Goal: Task Accomplishment & Management: Use online tool/utility

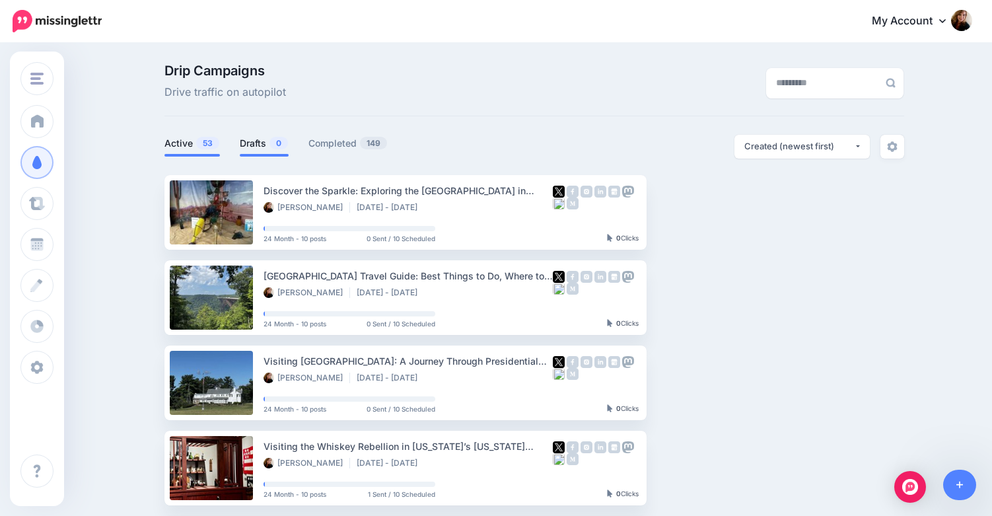
click at [260, 145] on link "Drafts 0" at bounding box center [264, 143] width 49 height 16
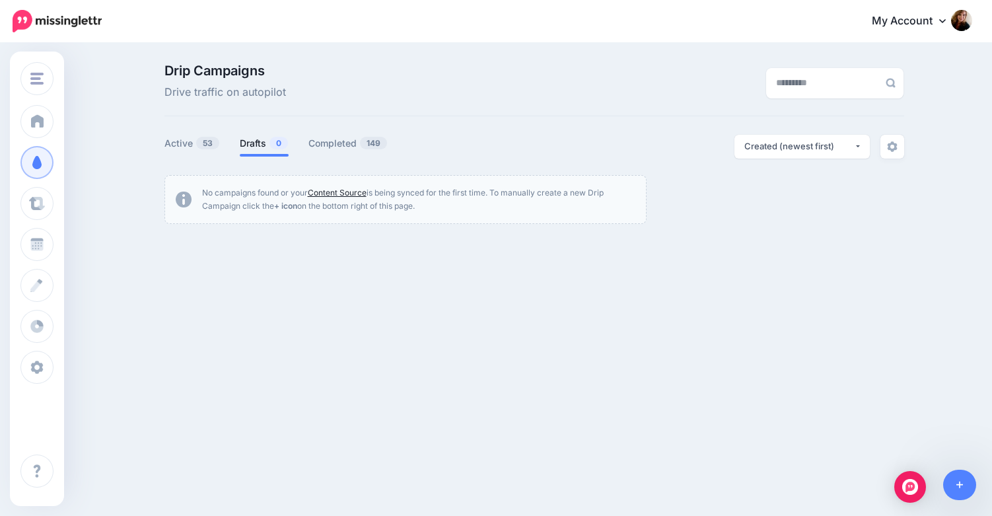
click at [334, 192] on link "Content Source" at bounding box center [337, 193] width 59 height 10
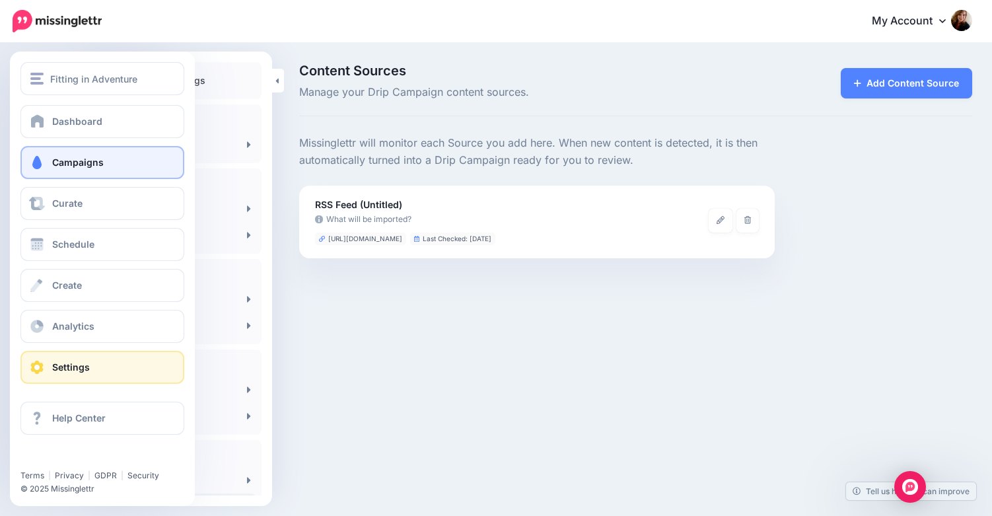
click at [48, 166] on link "Campaigns" at bounding box center [102, 162] width 164 height 33
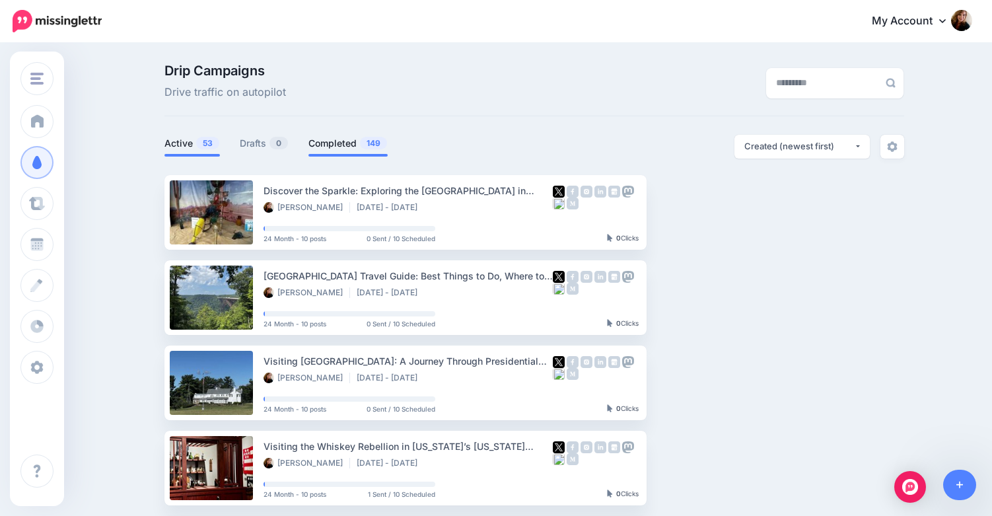
click at [351, 148] on link "Completed 149" at bounding box center [347, 143] width 79 height 16
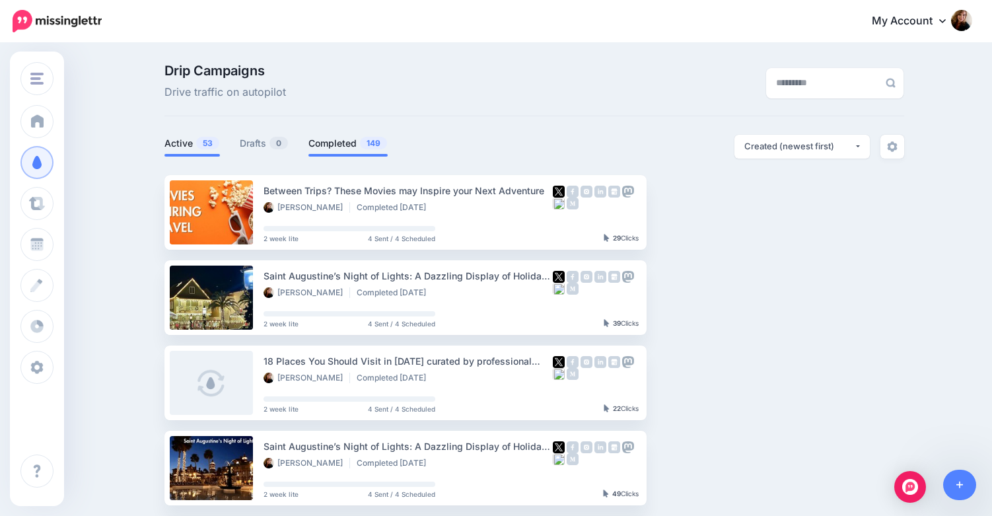
click at [192, 141] on link "Active 53" at bounding box center [191, 143] width 55 height 16
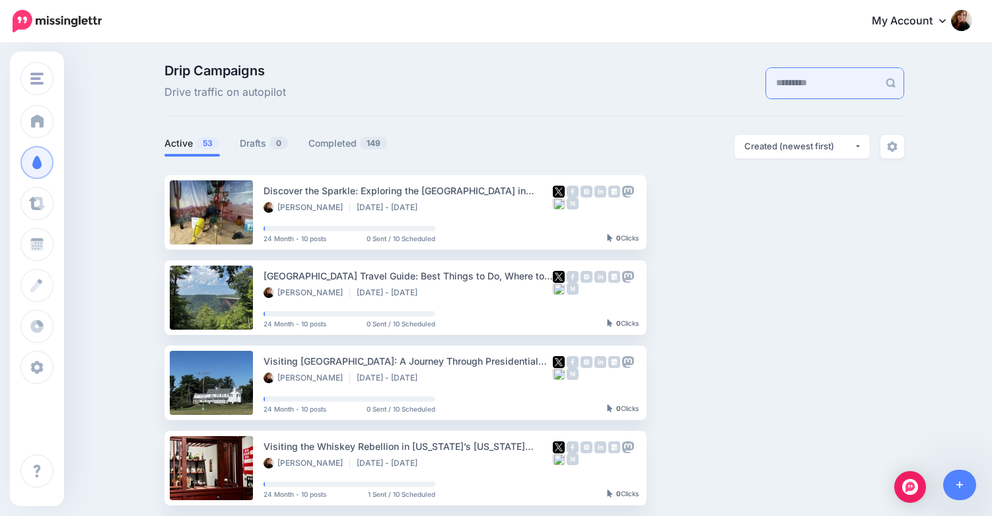
click at [787, 85] on input "text" at bounding box center [822, 83] width 112 height 30
type input "*******"
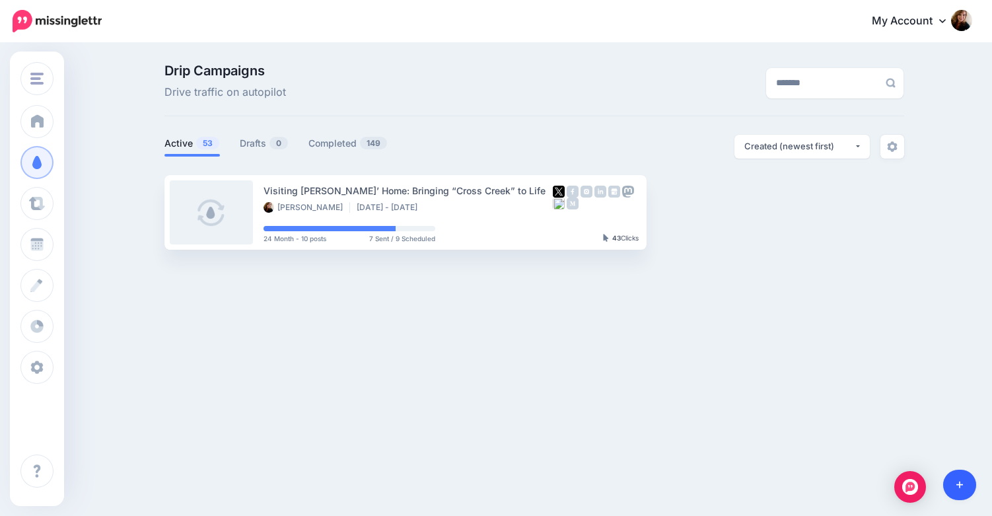
click at [960, 486] on icon at bounding box center [959, 484] width 7 height 7
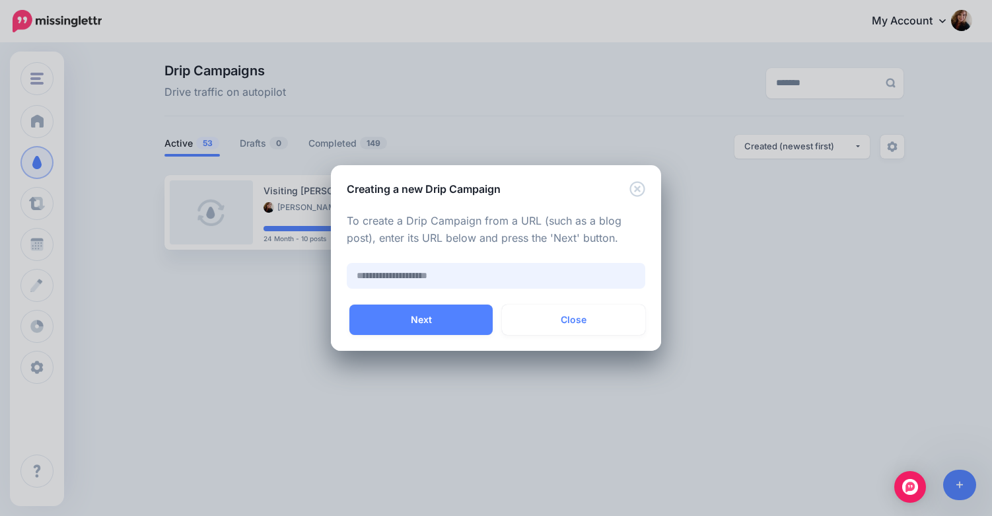
paste input "**********"
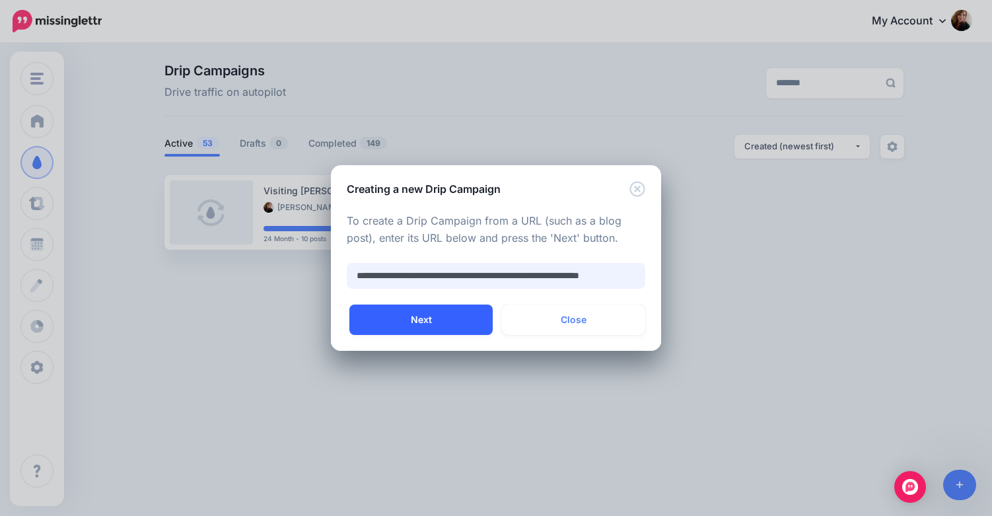
type input "**********"
click at [418, 322] on button "Next" at bounding box center [420, 319] width 143 height 30
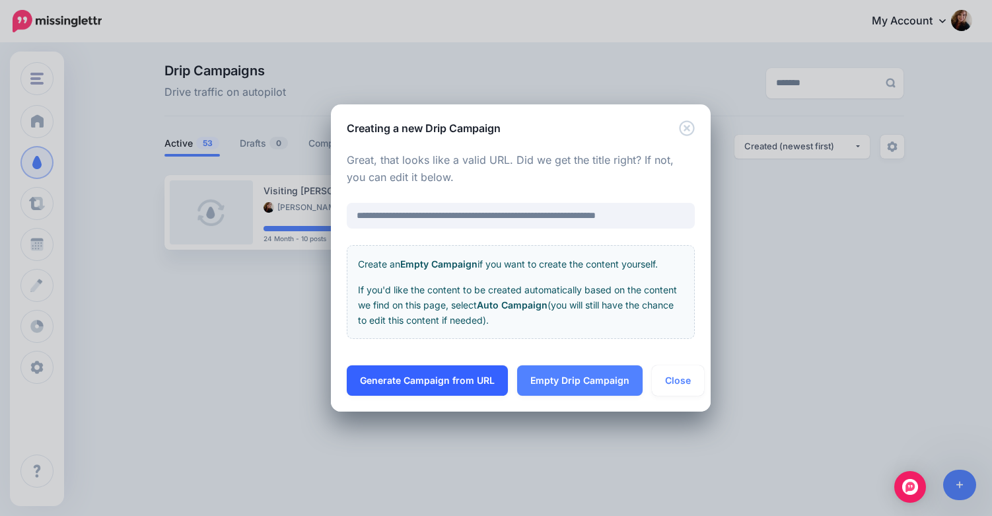
click at [426, 378] on link "Generate Campaign from URL" at bounding box center [427, 380] width 161 height 30
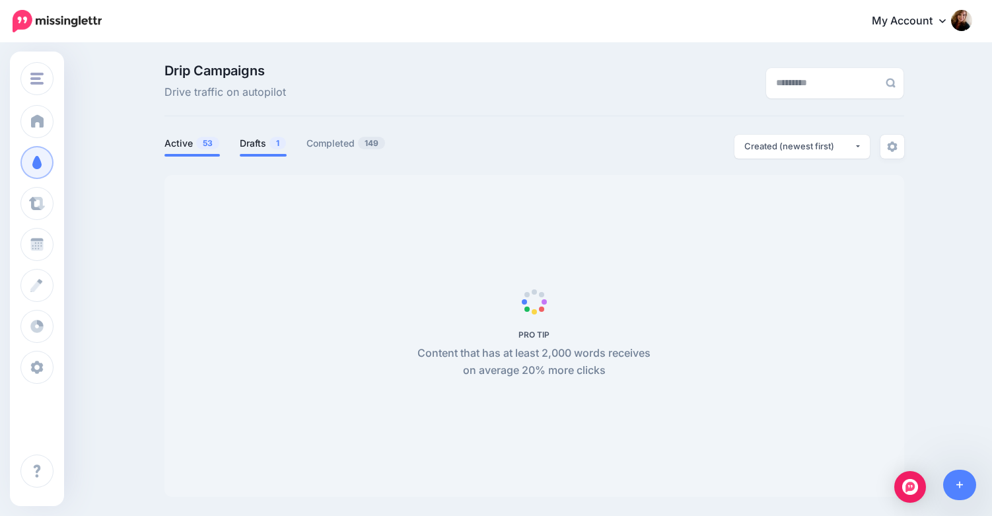
click at [269, 137] on link "Drafts 1" at bounding box center [263, 143] width 47 height 16
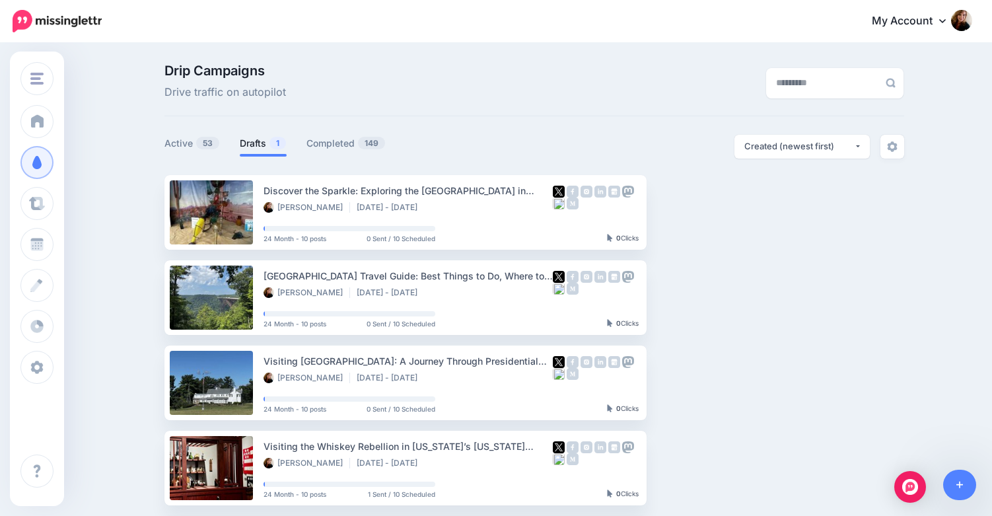
click at [258, 143] on link "Drafts 1" at bounding box center [263, 143] width 47 height 16
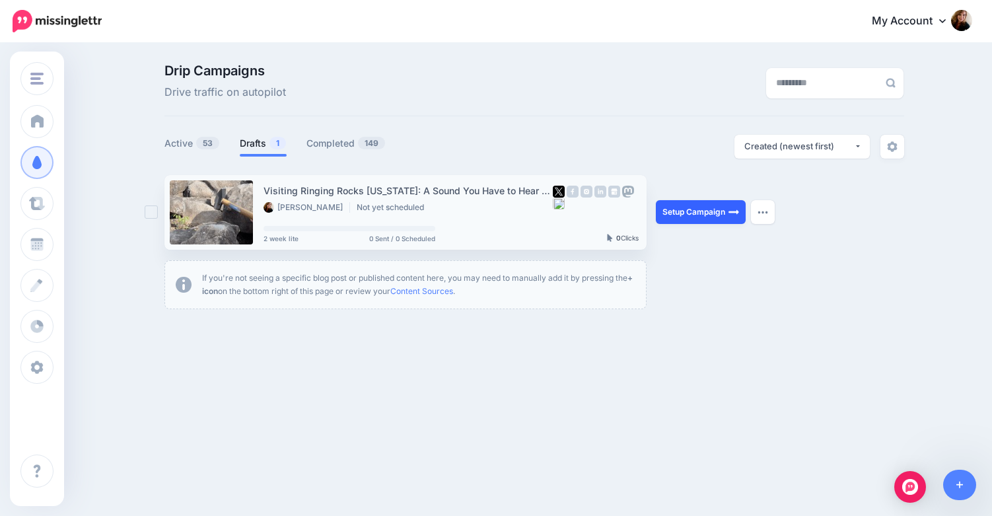
click at [681, 213] on link "Setup Campaign" at bounding box center [701, 212] width 90 height 24
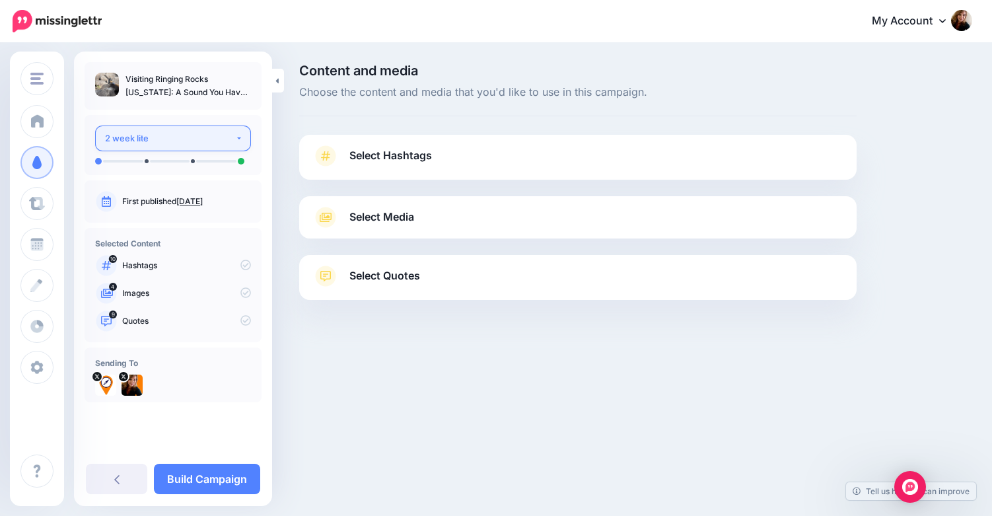
click at [186, 144] on div "2 week lite" at bounding box center [170, 138] width 130 height 15
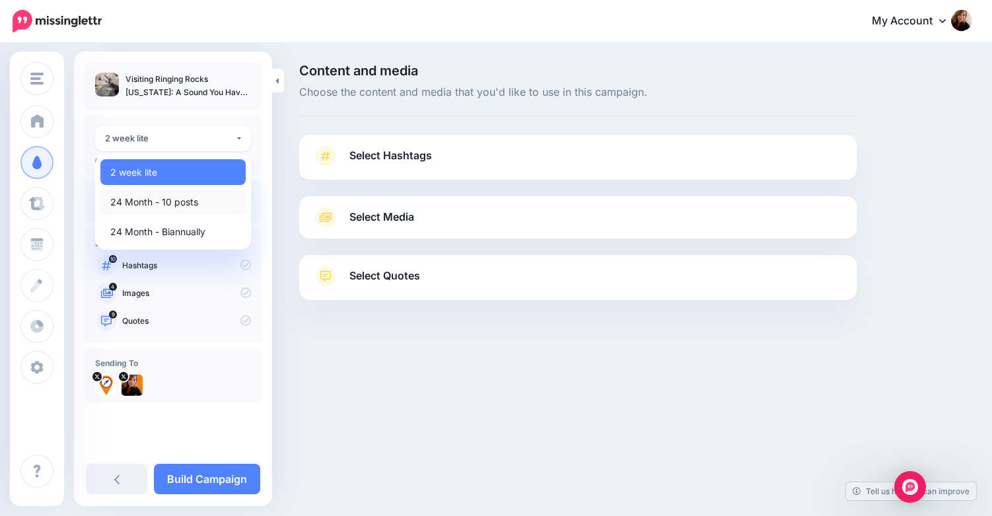
click at [174, 207] on span "24 Month - 10 posts" at bounding box center [154, 202] width 88 height 16
select select "*****"
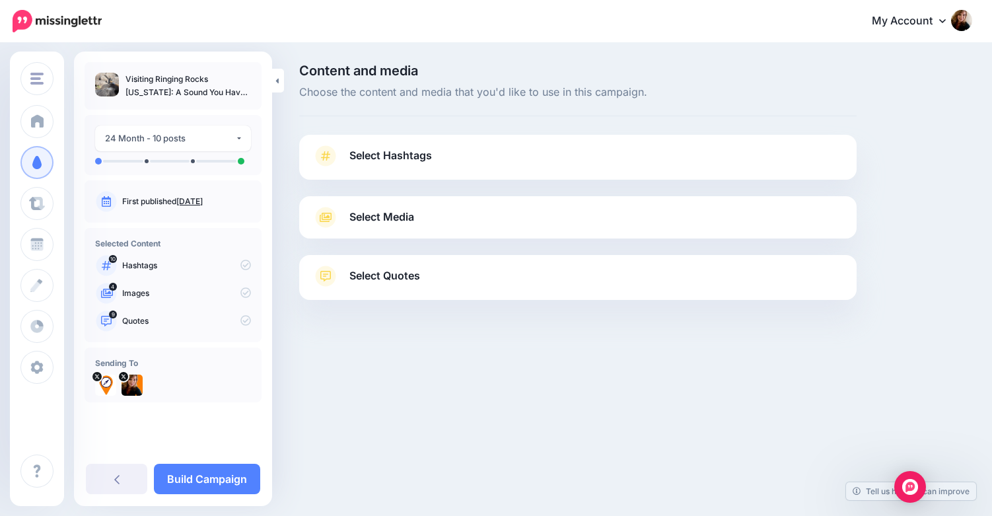
click at [409, 168] on link "Select Hashtags" at bounding box center [577, 162] width 531 height 34
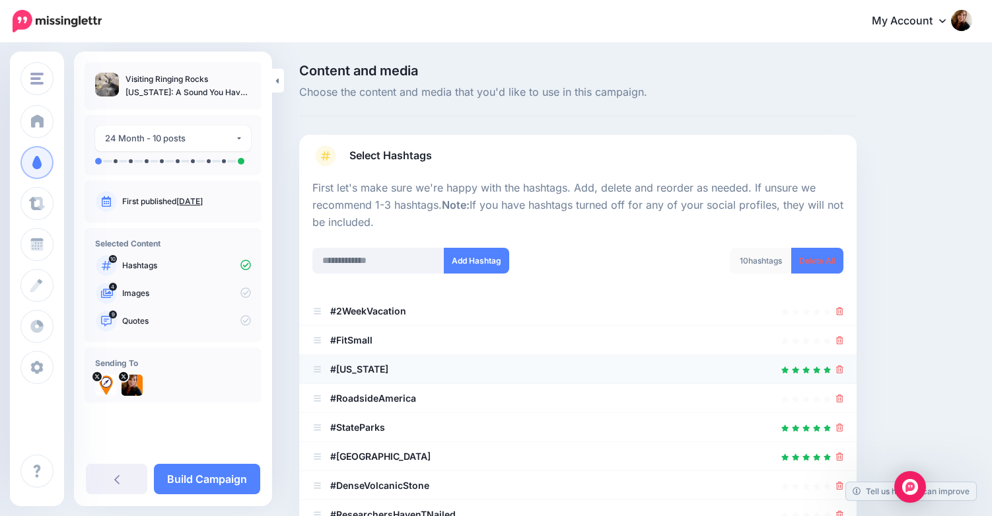
scroll to position [125, 0]
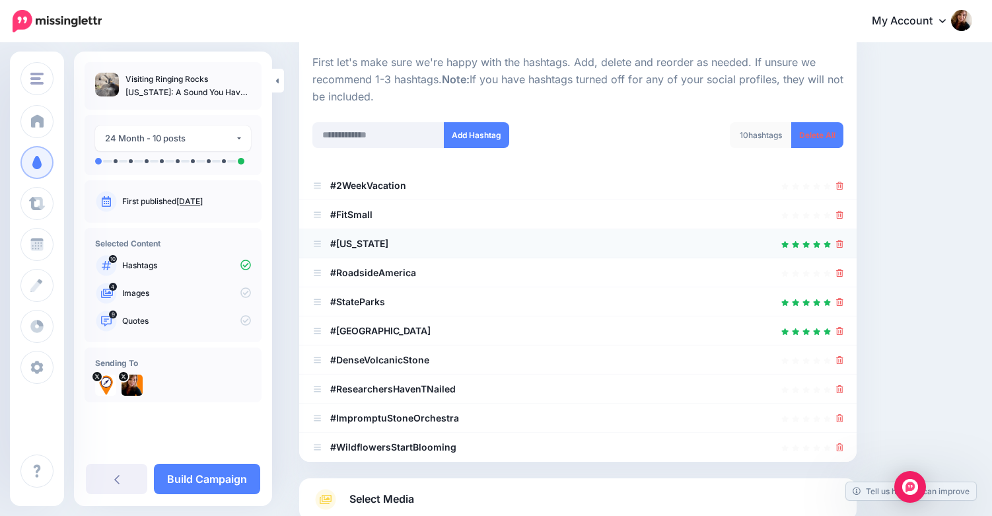
click at [829, 257] on li "#Pennsylvania" at bounding box center [577, 243] width 557 height 29
click at [828, 137] on link "Delete All" at bounding box center [817, 135] width 52 height 26
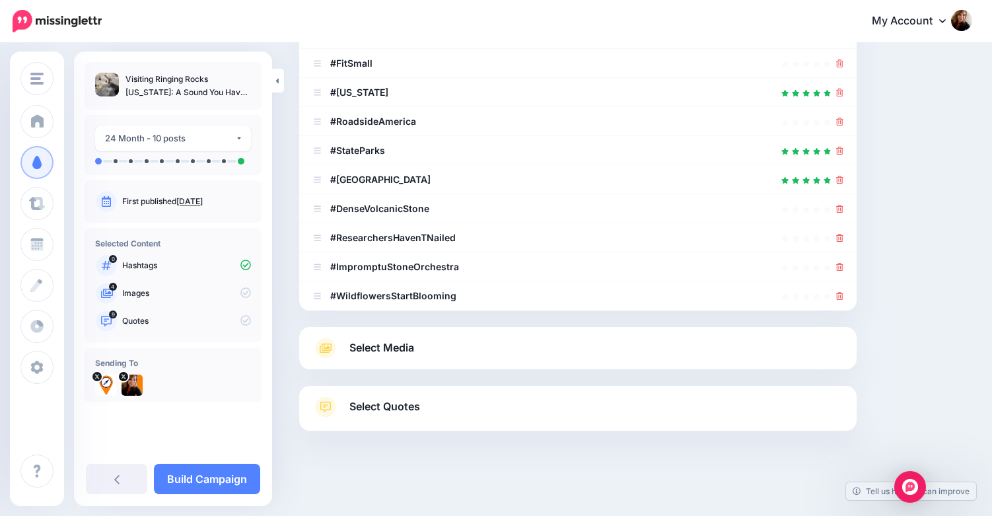
scroll to position [0, 0]
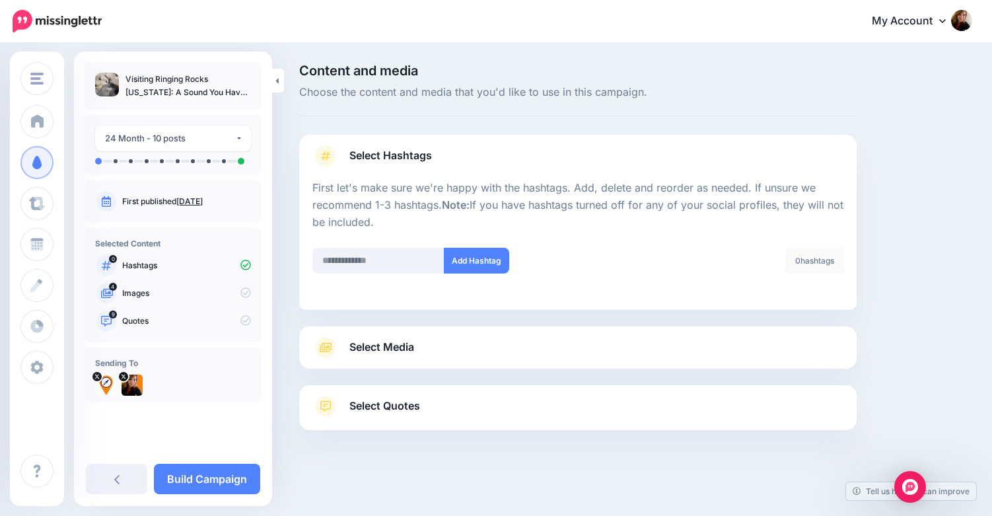
click at [684, 360] on div "Select Media Next, let's make sure we have the best media for this campaign. De…" at bounding box center [577, 347] width 557 height 42
click at [678, 351] on link "Select Media" at bounding box center [577, 347] width 531 height 21
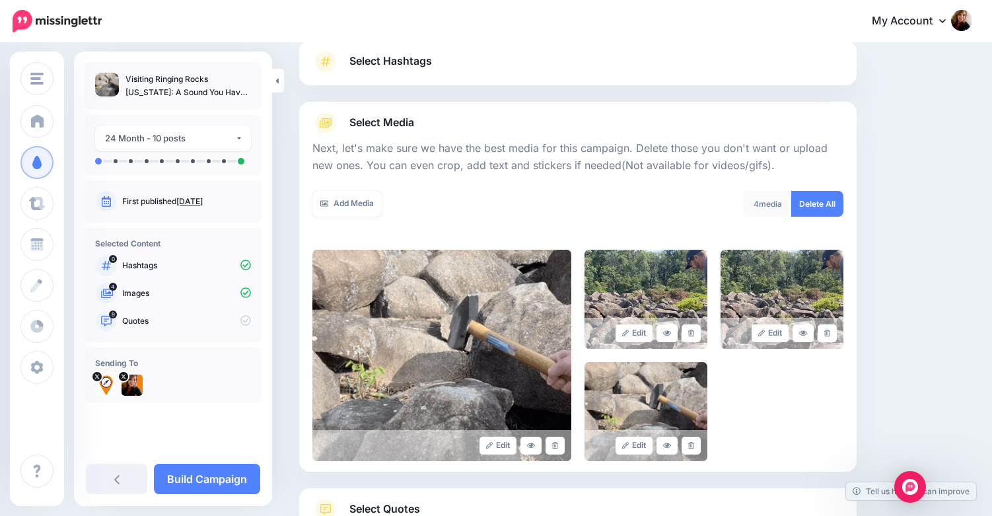
scroll to position [197, 0]
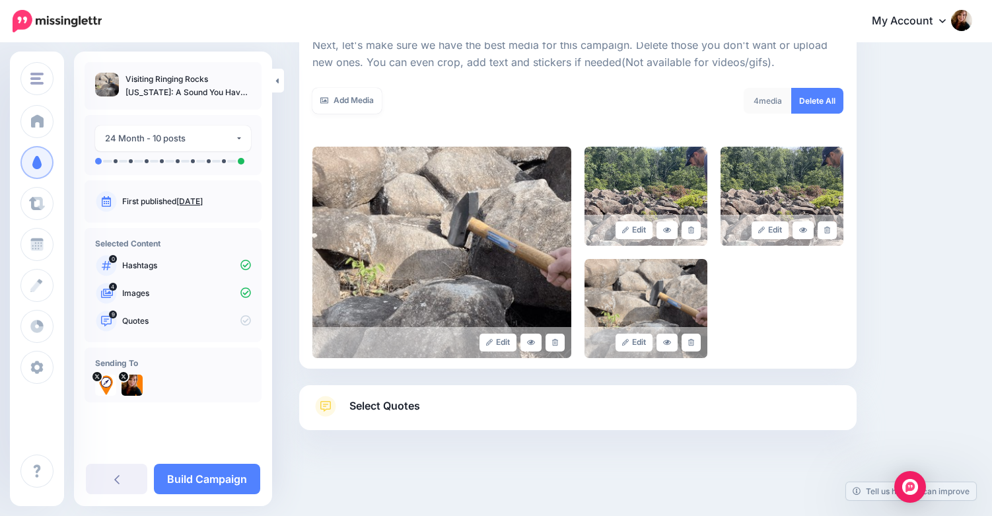
click at [682, 419] on link "Select Quotes" at bounding box center [577, 413] width 531 height 34
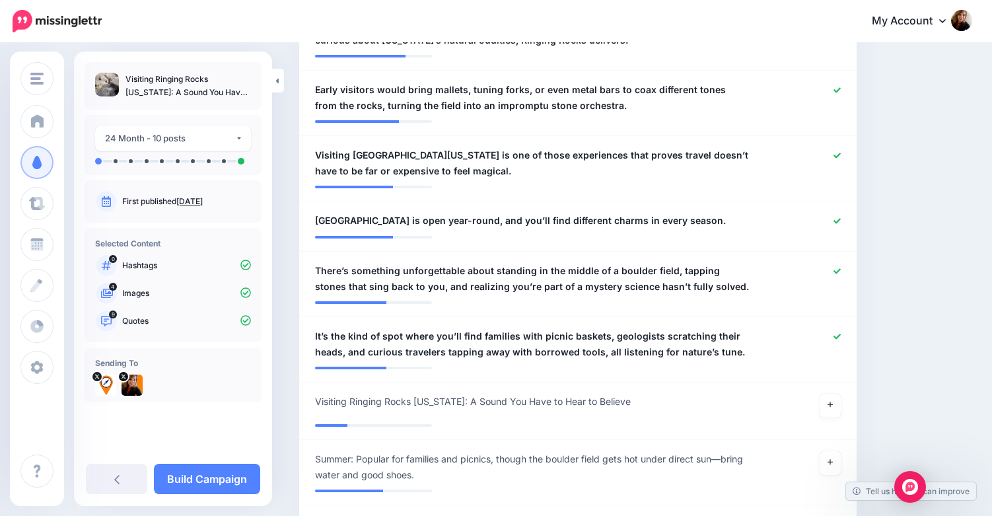
scroll to position [701, 0]
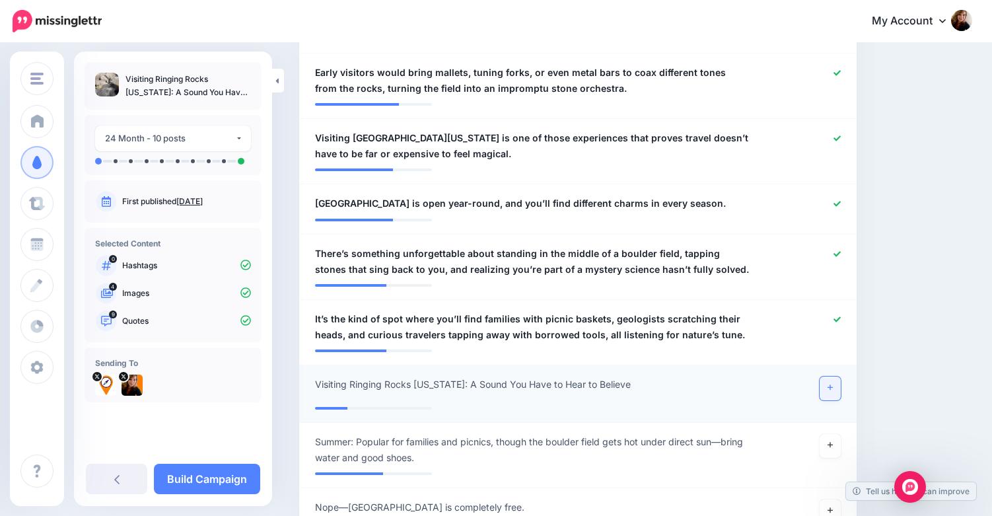
click at [836, 390] on link at bounding box center [830, 388] width 21 height 24
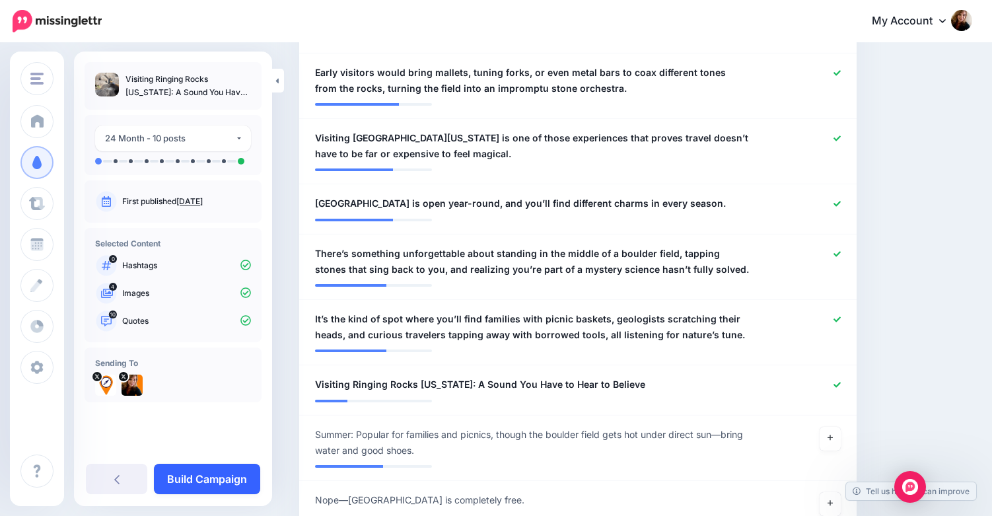
click at [208, 477] on link "Build Campaign" at bounding box center [207, 479] width 106 height 30
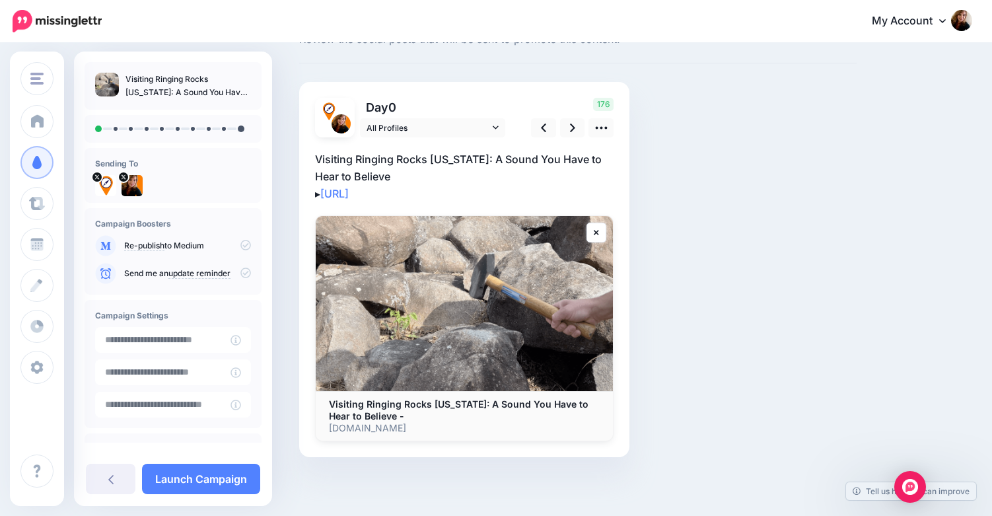
scroll to position [34, 0]
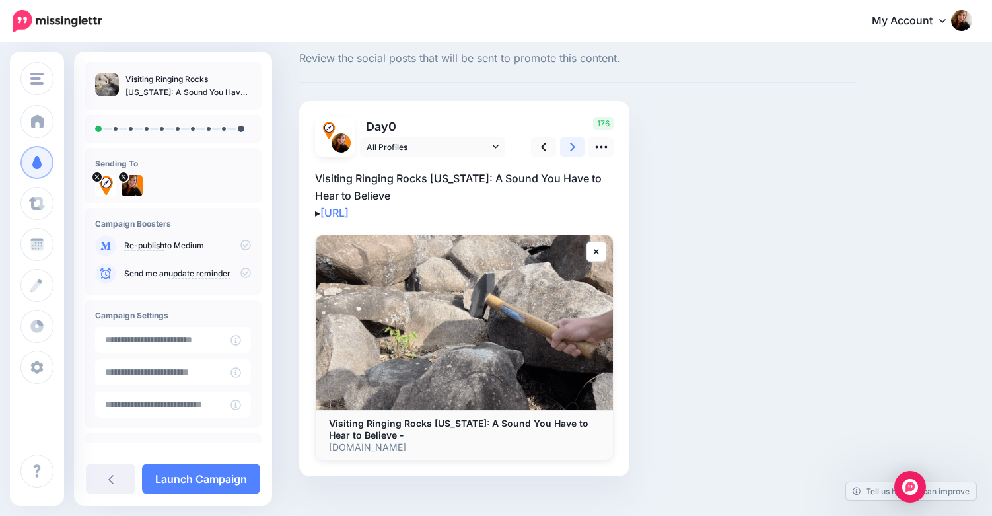
click at [571, 147] on icon at bounding box center [572, 147] width 5 height 14
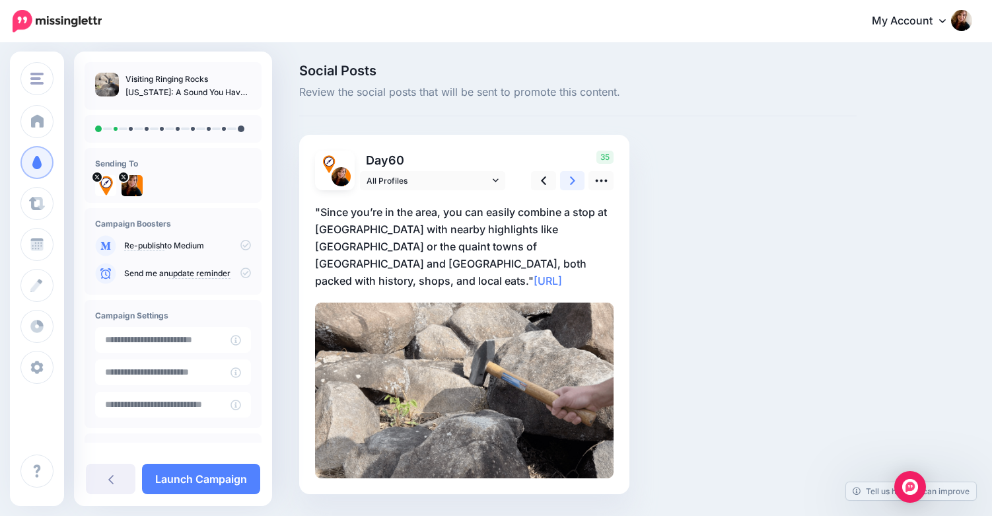
click at [576, 176] on link at bounding box center [572, 180] width 25 height 19
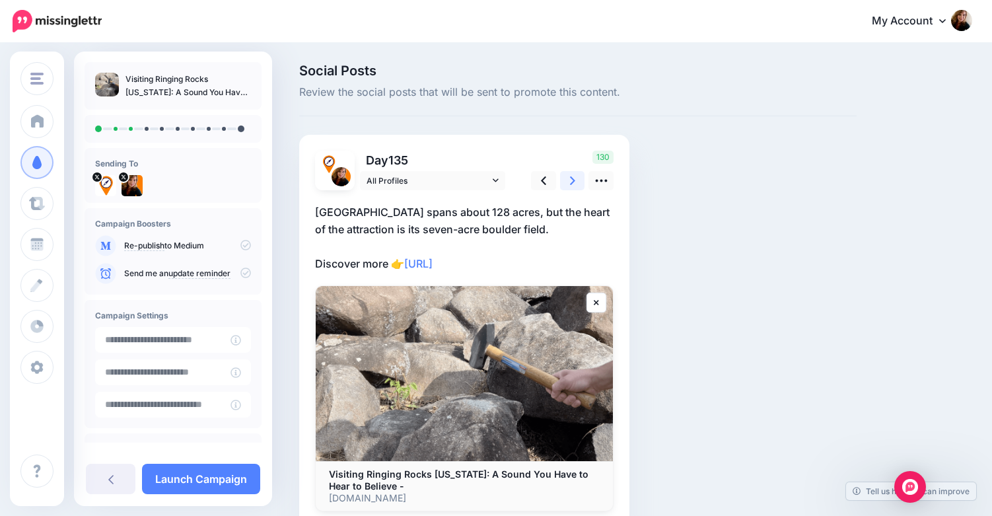
click at [576, 176] on link at bounding box center [572, 180] width 25 height 19
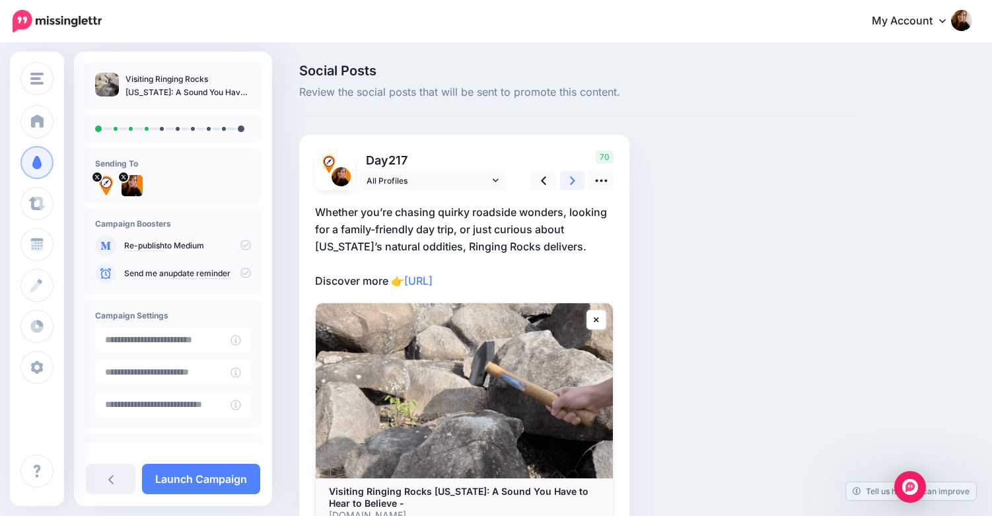
click at [576, 176] on link at bounding box center [572, 180] width 25 height 19
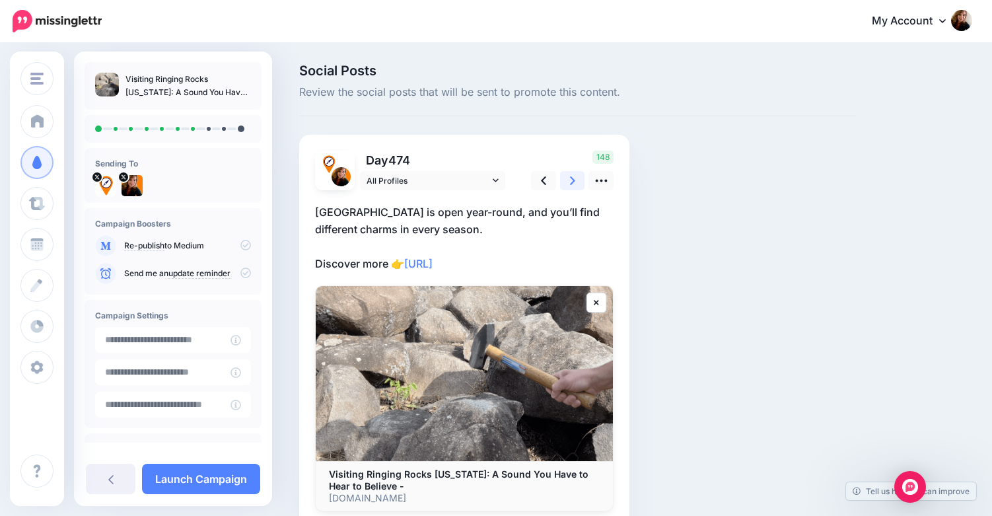
click at [576, 176] on link at bounding box center [572, 180] width 25 height 19
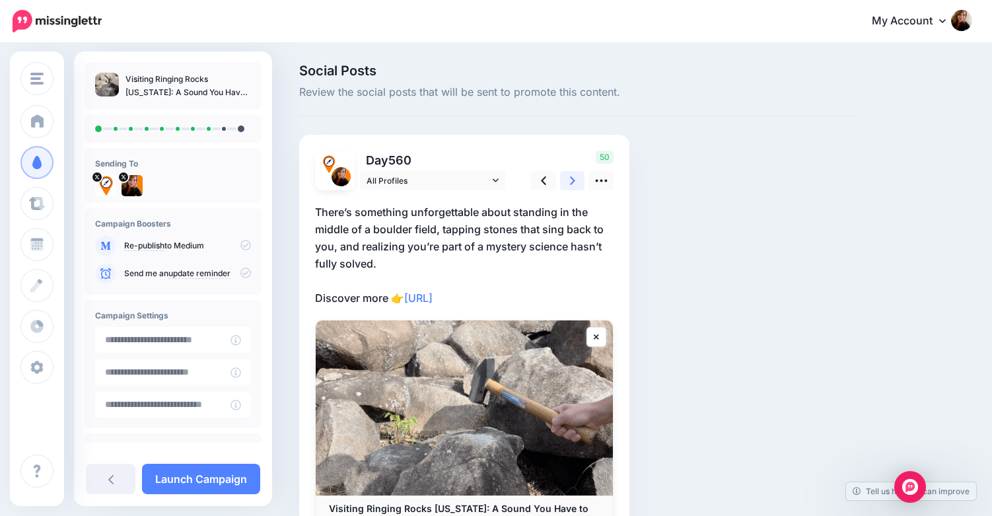
click at [576, 176] on link at bounding box center [572, 180] width 25 height 19
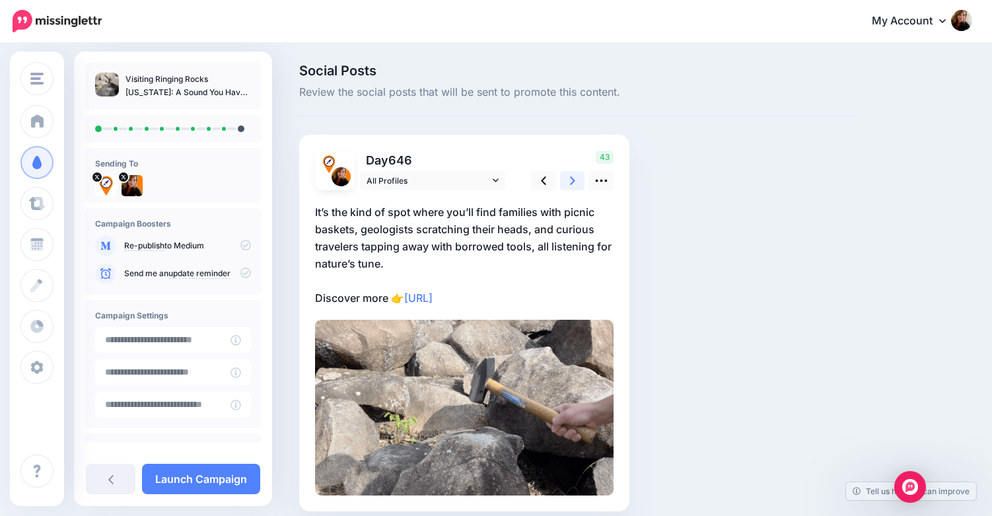
click at [576, 176] on link at bounding box center [572, 180] width 25 height 19
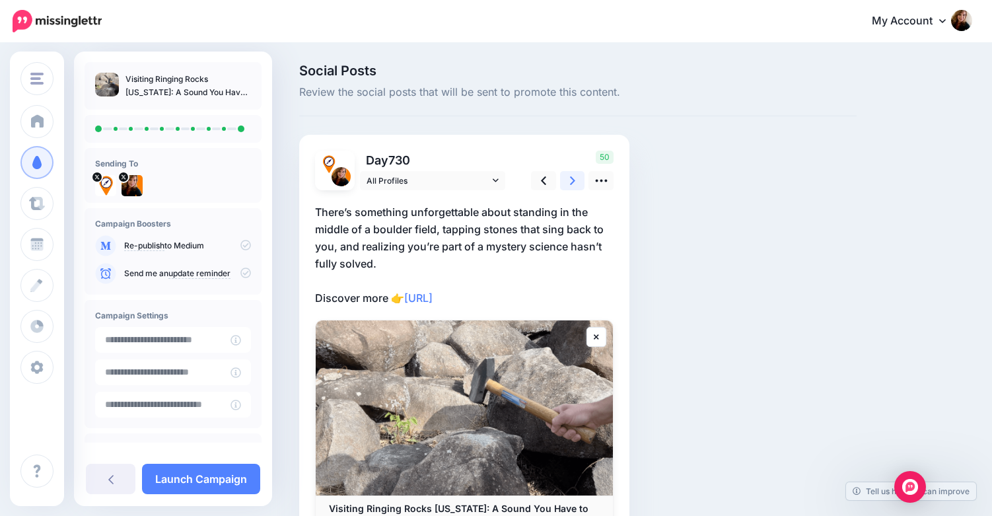
click at [576, 176] on link at bounding box center [572, 180] width 25 height 19
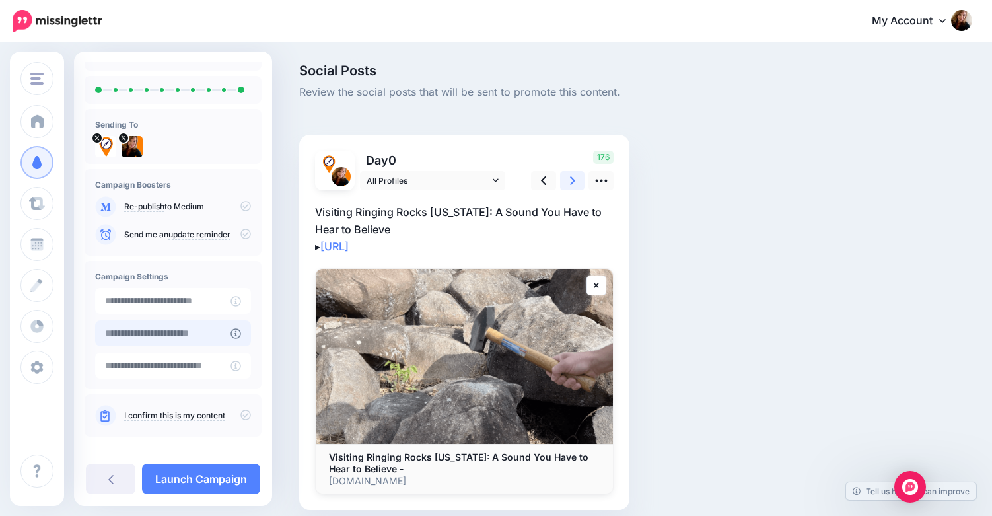
scroll to position [49, 0]
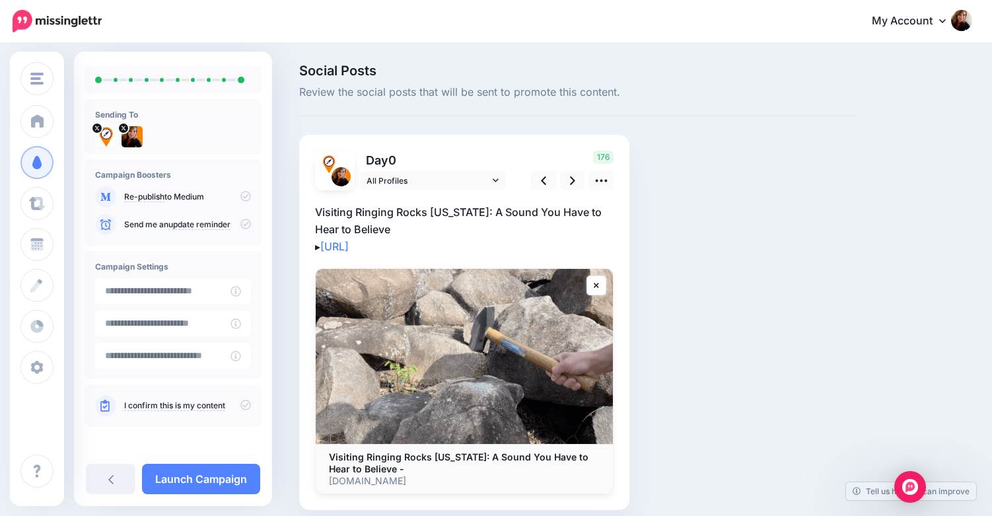
click at [240, 402] on icon at bounding box center [245, 405] width 11 height 11
click at [227, 473] on link "Launch Campaign" at bounding box center [201, 479] width 118 height 30
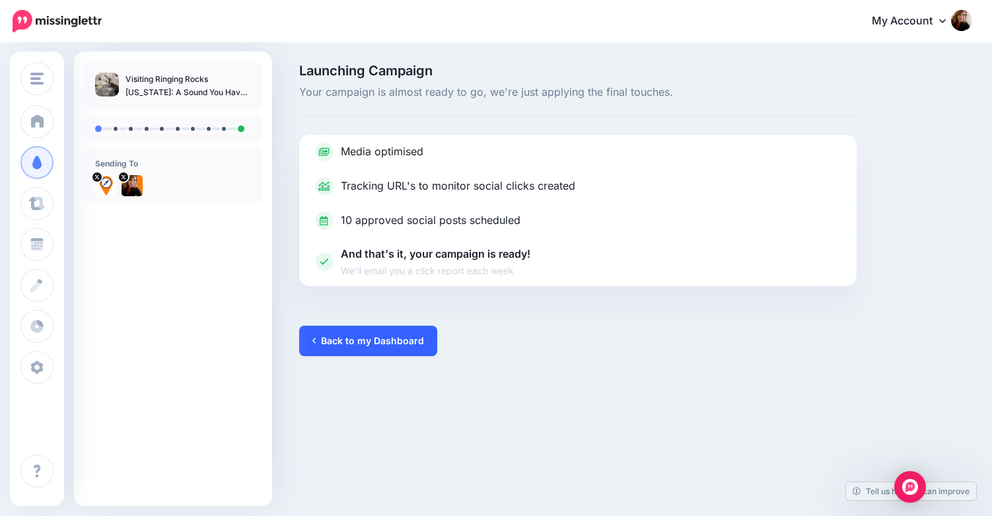
click at [378, 345] on link "Back to my Dashboard" at bounding box center [368, 341] width 138 height 30
